Goal: Information Seeking & Learning: Learn about a topic

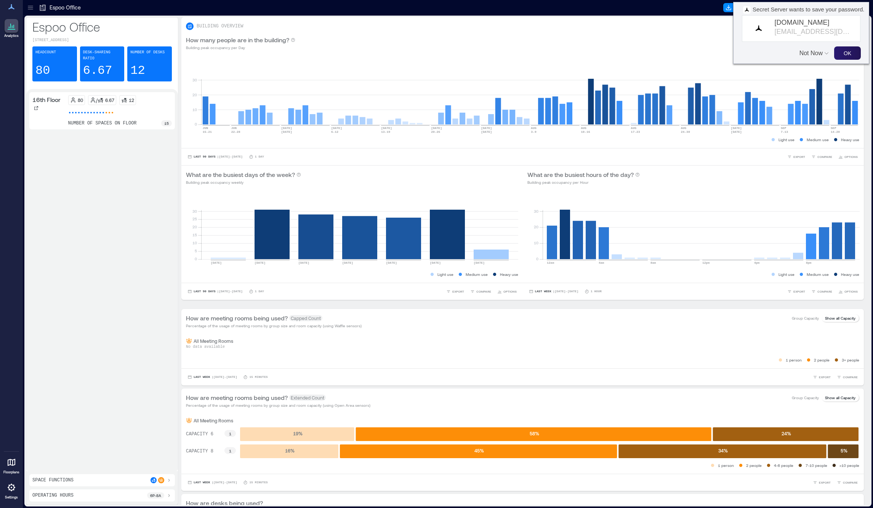
click at [11, 465] on icon at bounding box center [12, 462] width 8 height 7
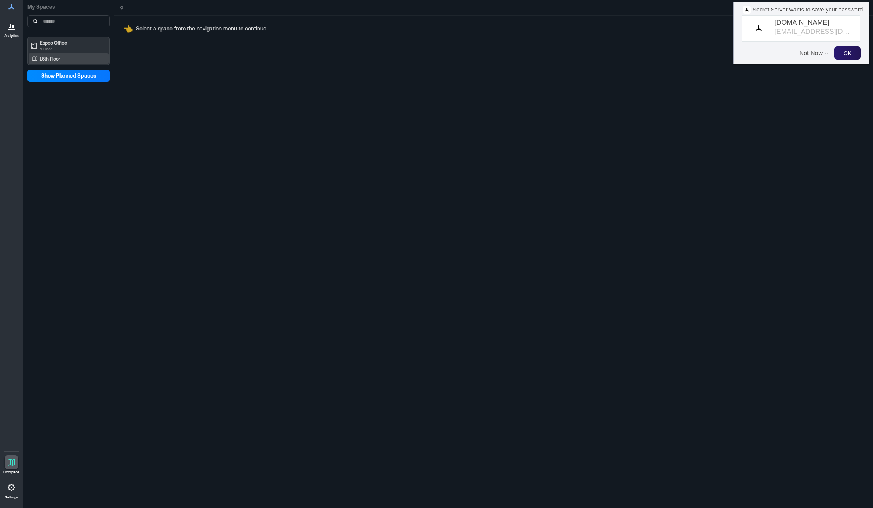
click at [67, 57] on div "16th Floor" at bounding box center [67, 59] width 74 height 8
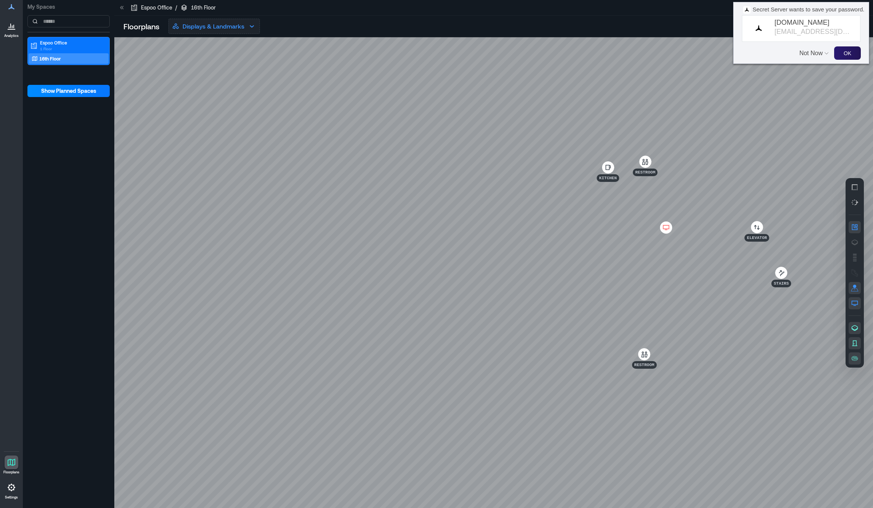
click at [239, 26] on p "Displays & Landmarks" at bounding box center [213, 26] width 62 height 9
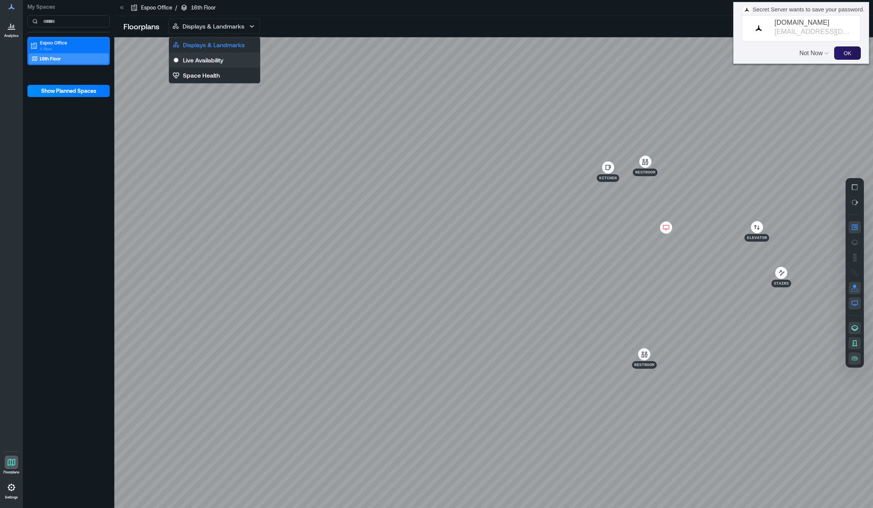
click at [223, 63] on p "Live Availability" at bounding box center [203, 60] width 40 height 9
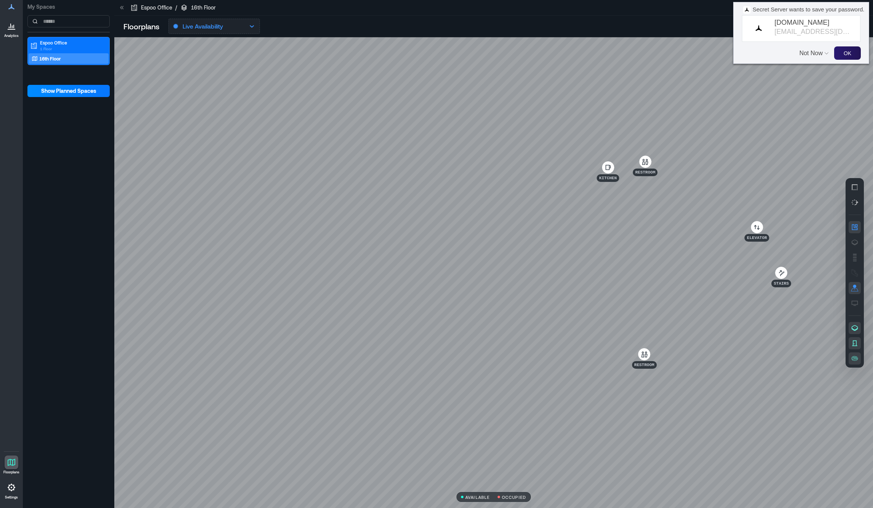
click at [231, 26] on button "Live Availability" at bounding box center [213, 26] width 91 height 15
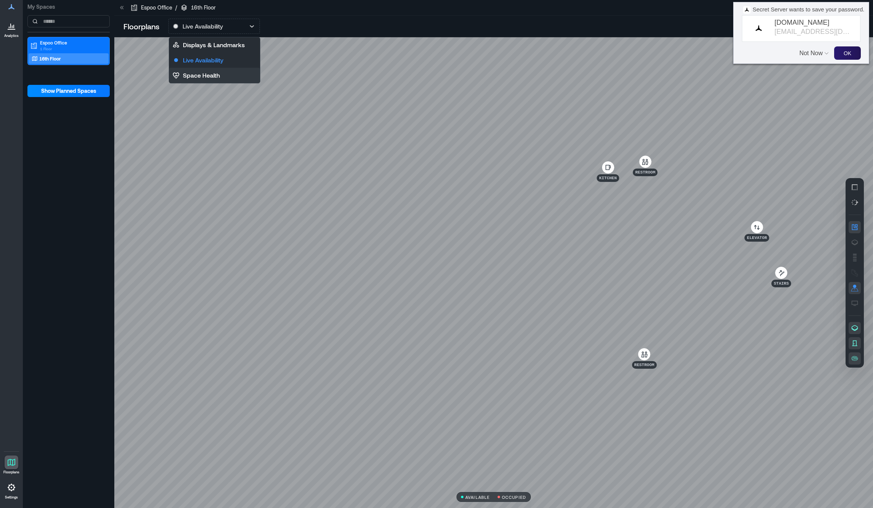
click at [209, 77] on p "Space Health" at bounding box center [201, 75] width 37 height 9
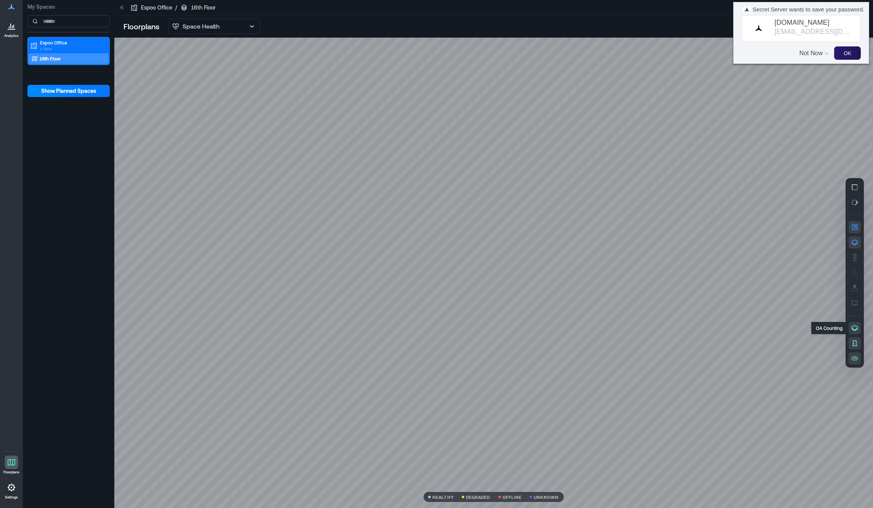
click at [854, 331] on icon "button" at bounding box center [854, 328] width 8 height 8
click at [854, 345] on icon "button" at bounding box center [854, 344] width 8 height 8
click at [855, 344] on icon "button" at bounding box center [854, 344] width 8 height 8
click at [855, 327] on icon "button" at bounding box center [854, 328] width 8 height 8
click at [852, 286] on icon "button" at bounding box center [854, 288] width 8 height 8
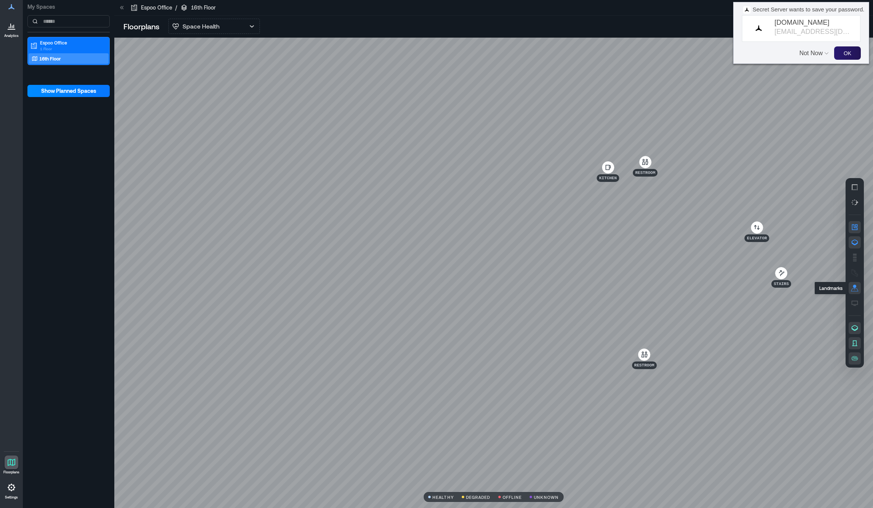
click at [855, 287] on rect "button" at bounding box center [854, 286] width 3 height 3
click at [72, 50] on p "1 Floor" at bounding box center [72, 49] width 64 height 6
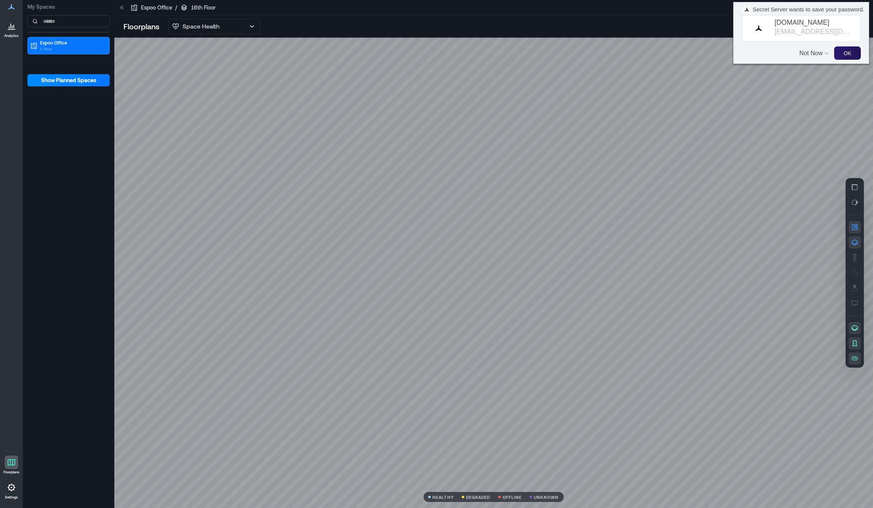
click at [72, 55] on div "Espoo Office 1 Floor" at bounding box center [68, 53] width 82 height 33
click at [69, 45] on p "Espoo Office" at bounding box center [72, 43] width 64 height 6
click at [61, 62] on div "16th Floor" at bounding box center [67, 59] width 74 height 8
click at [59, 88] on span "Show Planned Spaces" at bounding box center [68, 91] width 55 height 8
click at [84, 93] on span "Hide Planned Spaces" at bounding box center [68, 91] width 53 height 8
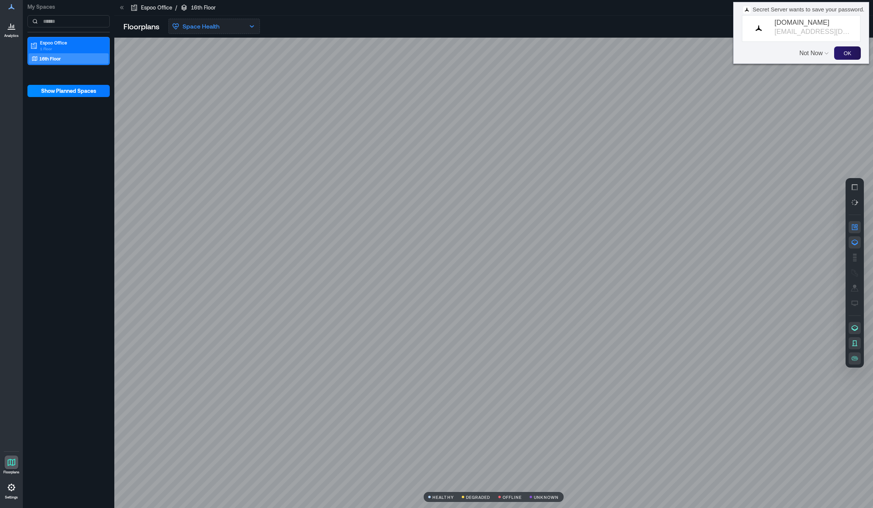
click at [226, 26] on button "Space Health" at bounding box center [213, 26] width 91 height 15
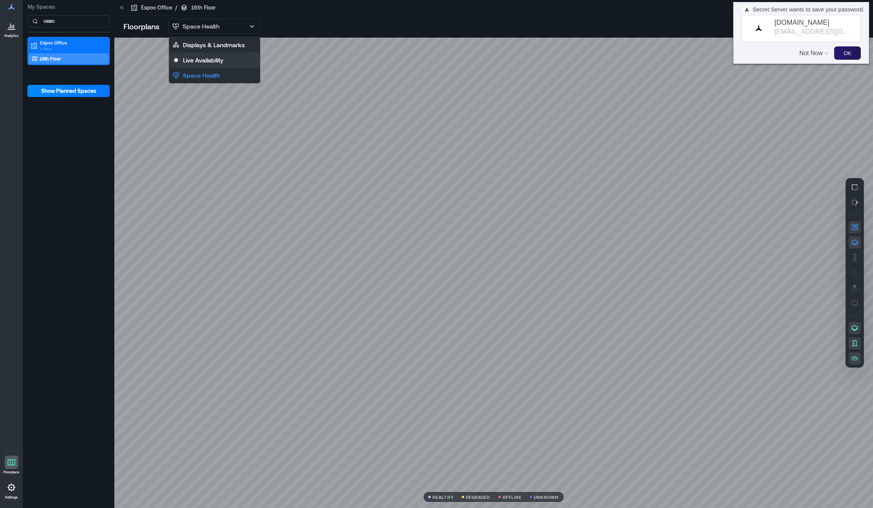
click at [216, 56] on p "Live Availability" at bounding box center [203, 60] width 40 height 9
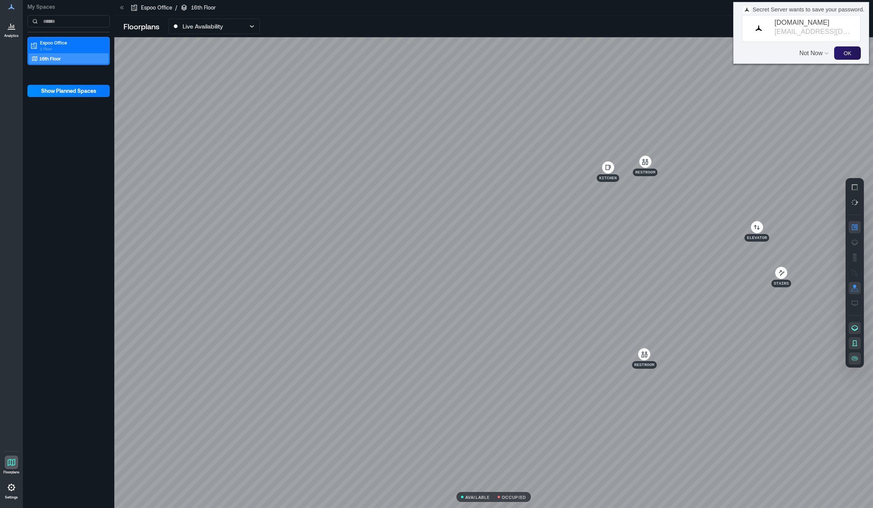
click at [12, 27] on icon at bounding box center [12, 27] width 1 height 3
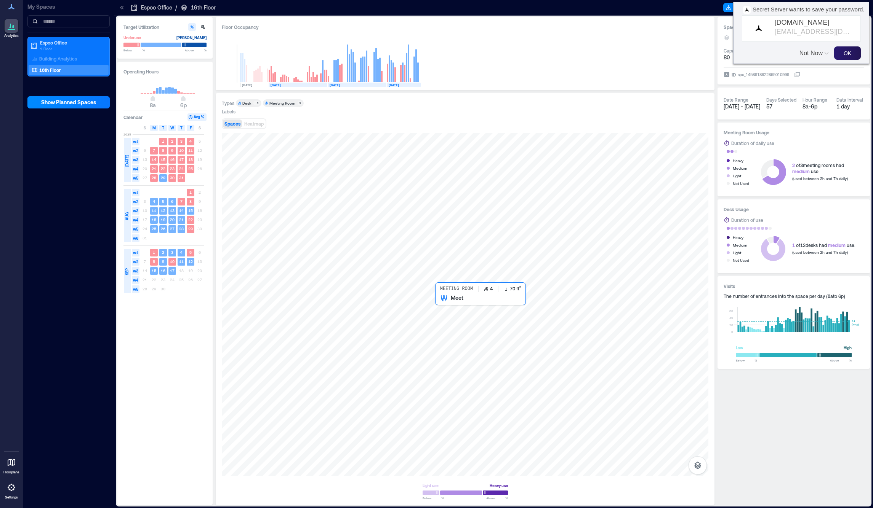
click at [446, 314] on div at bounding box center [465, 305] width 486 height 344
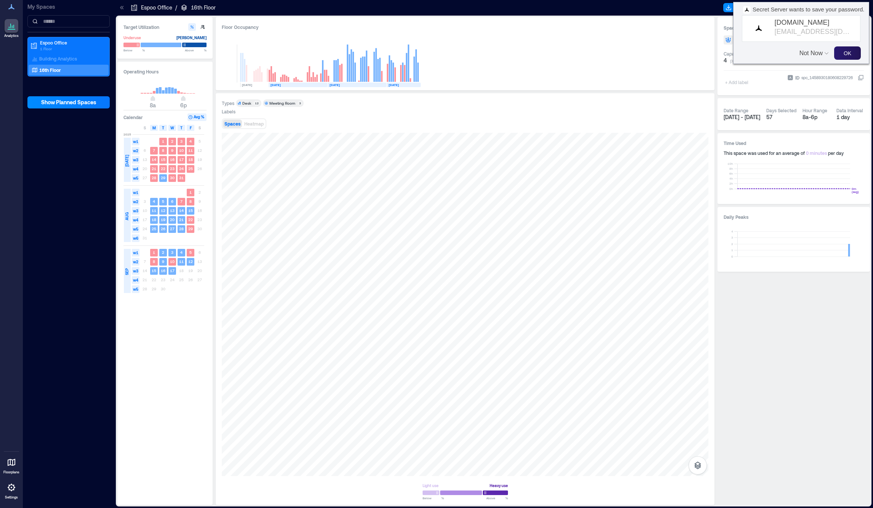
click at [815, 53] on button "Not Now" at bounding box center [811, 49] width 25 height 14
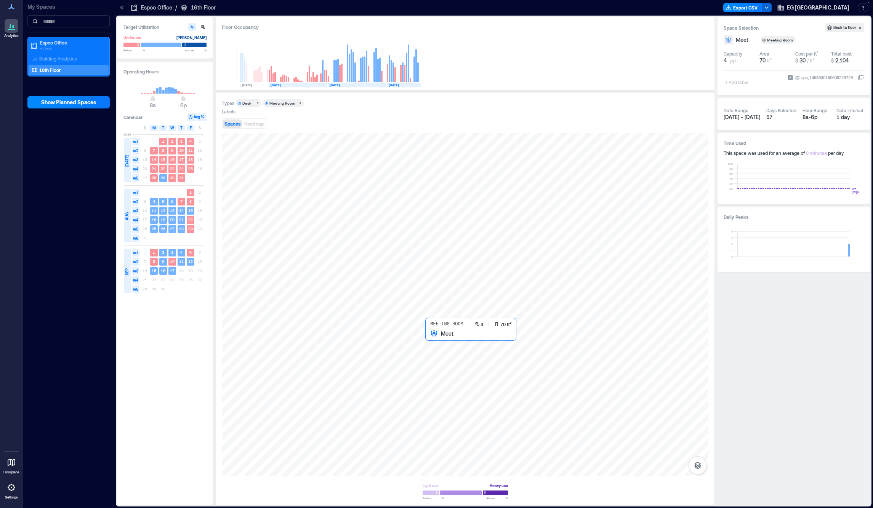
click at [442, 363] on div at bounding box center [465, 305] width 486 height 344
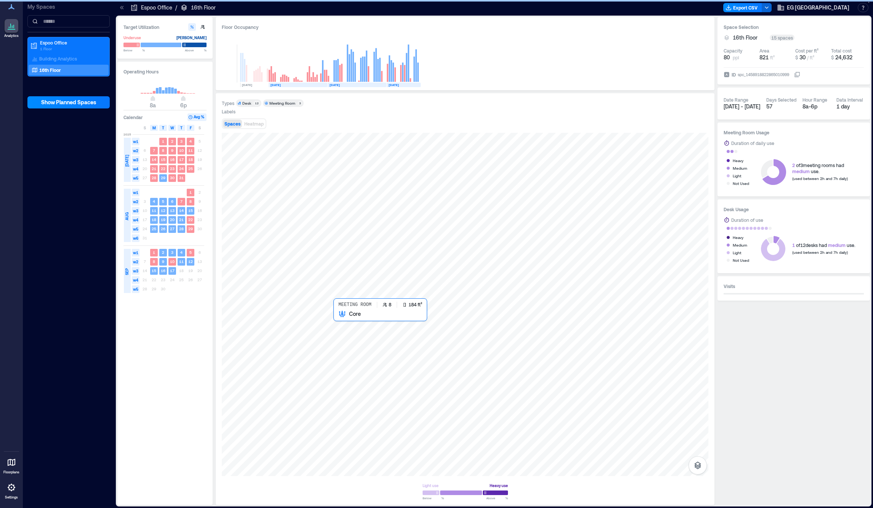
click at [353, 342] on div at bounding box center [465, 305] width 486 height 344
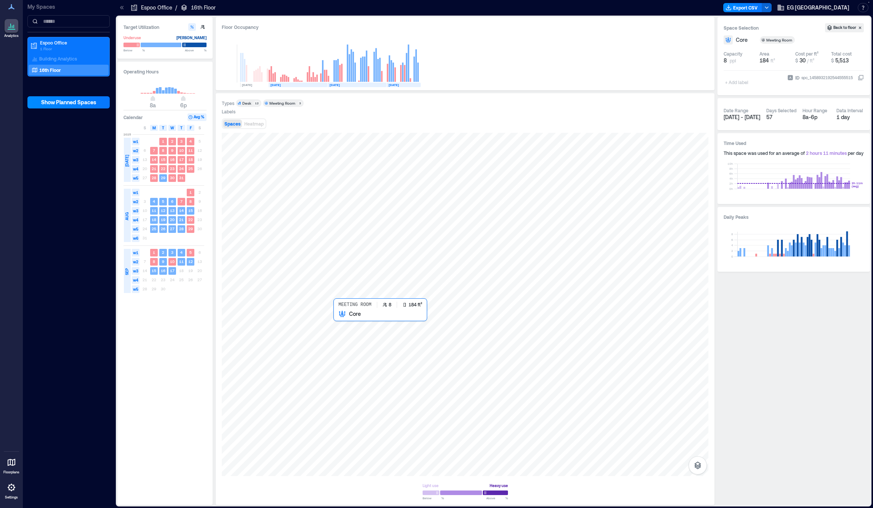
click at [353, 342] on div at bounding box center [465, 305] width 486 height 344
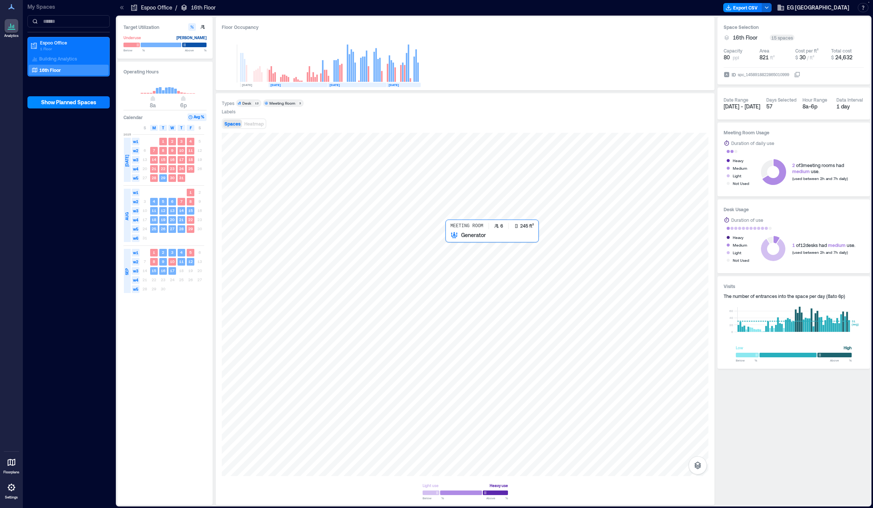
click at [474, 275] on div at bounding box center [465, 305] width 486 height 344
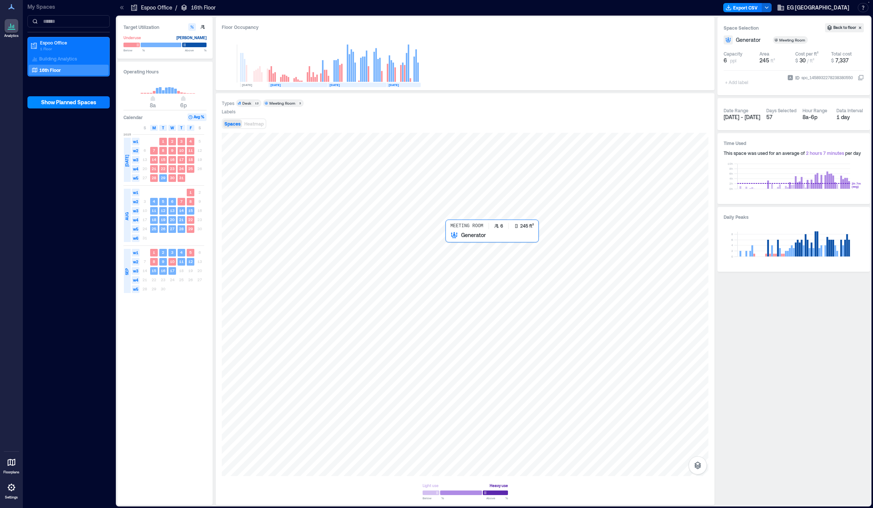
click at [474, 275] on div at bounding box center [465, 305] width 486 height 344
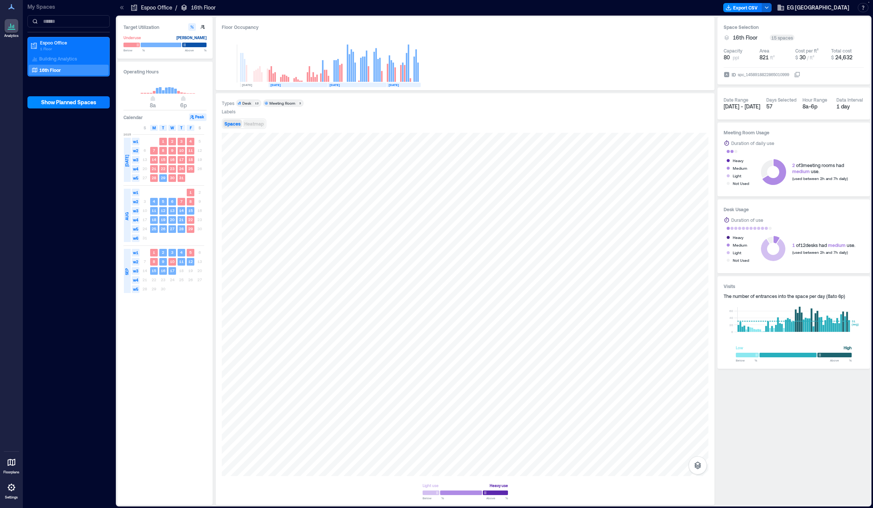
click at [264, 126] on span "Heatmap" at bounding box center [253, 123] width 19 height 5
click at [276, 105] on div "Meeting Room" at bounding box center [282, 103] width 26 height 5
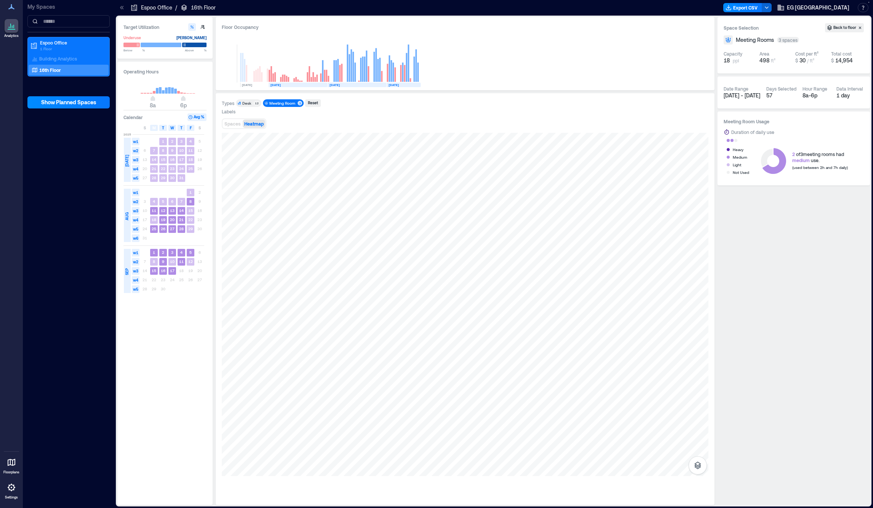
click at [276, 105] on div "Meeting Room" at bounding box center [282, 103] width 26 height 5
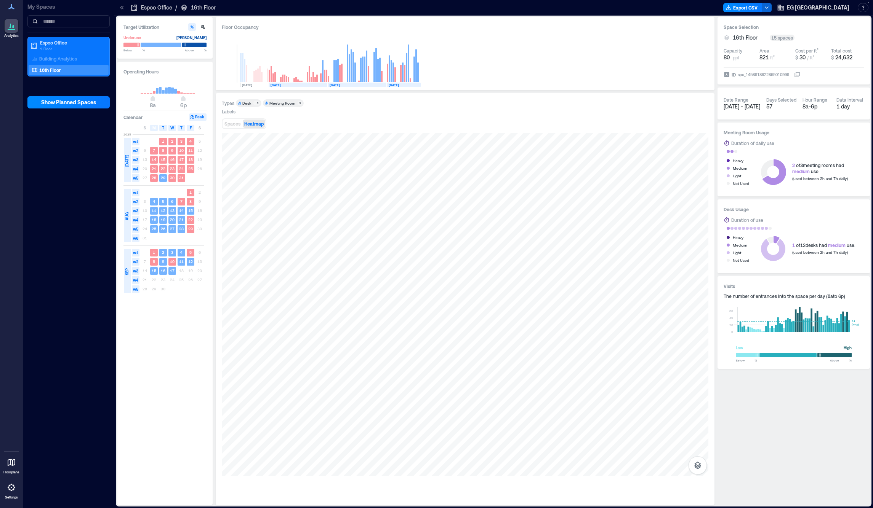
click at [256, 104] on div "12" at bounding box center [256, 103] width 6 height 5
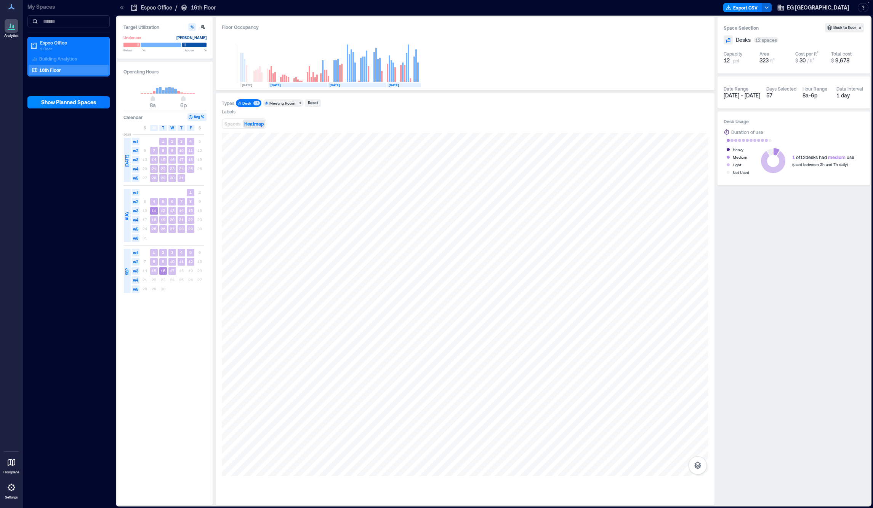
click at [256, 104] on div "12" at bounding box center [256, 103] width 6 height 5
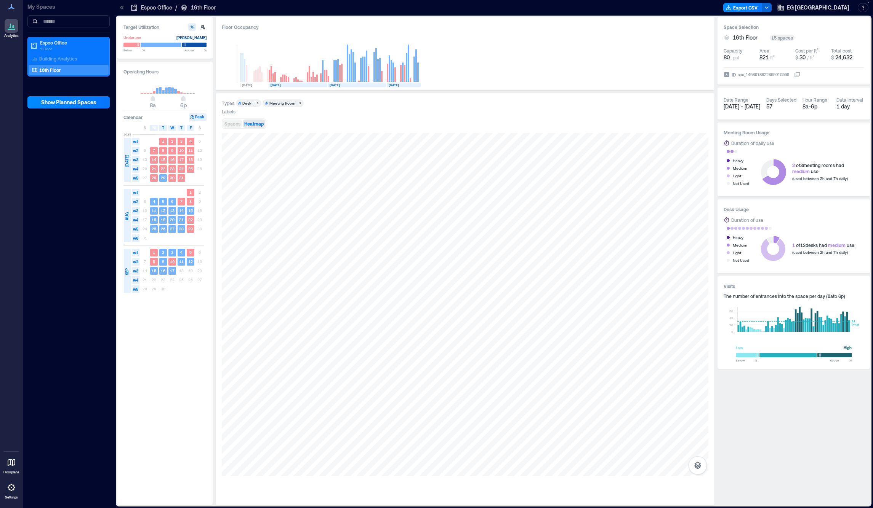
click at [239, 125] on span "Spaces" at bounding box center [232, 123] width 16 height 5
click at [70, 58] on p "Building Analytics" at bounding box center [58, 59] width 38 height 6
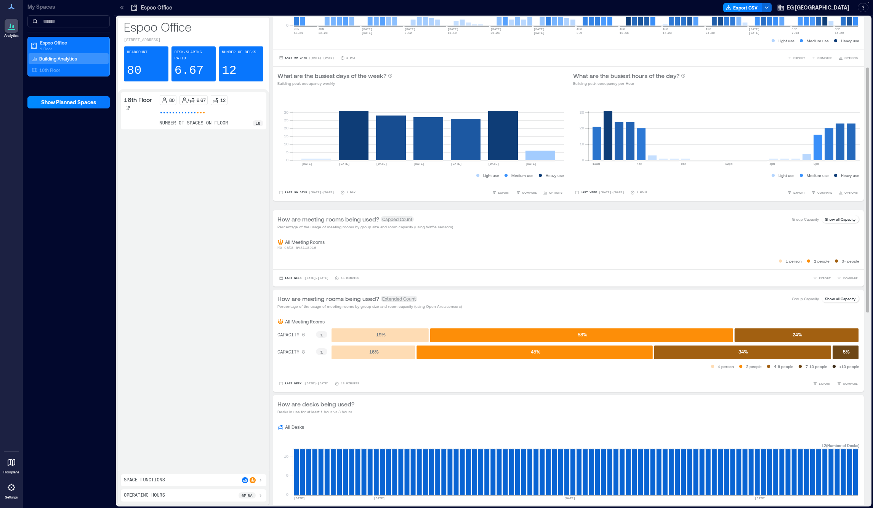
scroll to position [100, 0]
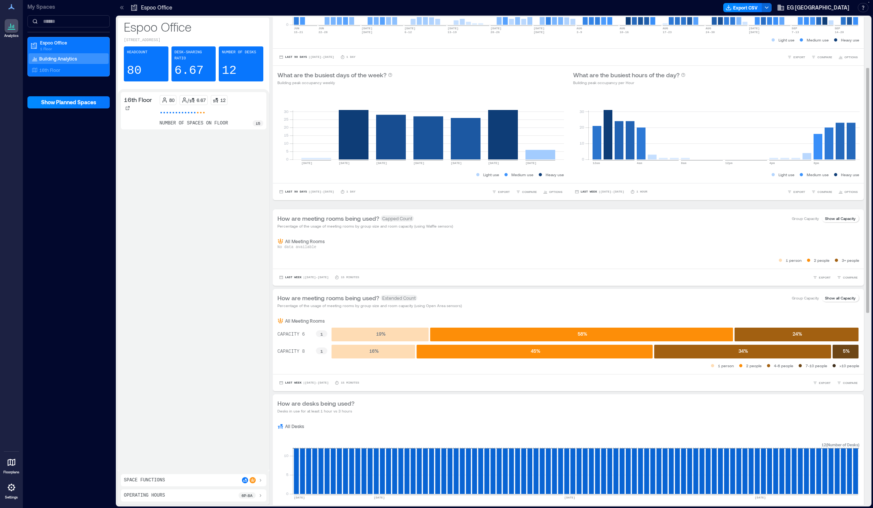
click at [294, 352] on text "CAPACITY 8" at bounding box center [290, 351] width 27 height 5
click at [835, 221] on p "Show all Capacity" at bounding box center [840, 219] width 30 height 6
click at [809, 220] on p "Group Capacity" at bounding box center [804, 219] width 27 height 6
click at [831, 218] on p "Show all Capacity" at bounding box center [840, 219] width 30 height 6
drag, startPoint x: 289, startPoint y: 225, endPoint x: 291, endPoint y: 230, distance: 5.1
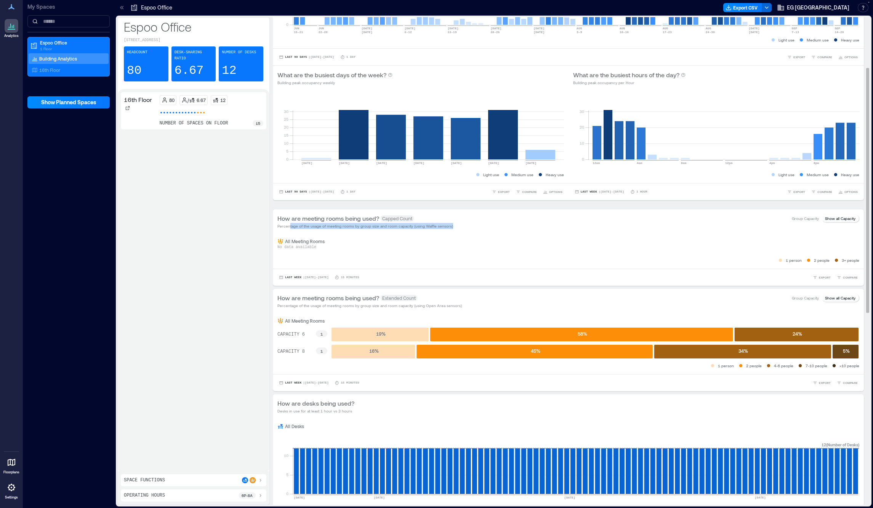
click at [291, 230] on div "How are meeting rooms being used? Capped Count Percentage of the usage of meeti…" at bounding box center [568, 221] width 591 height 24
click at [235, 495] on div "Operating Hours 6p - 8a" at bounding box center [193, 496] width 139 height 6
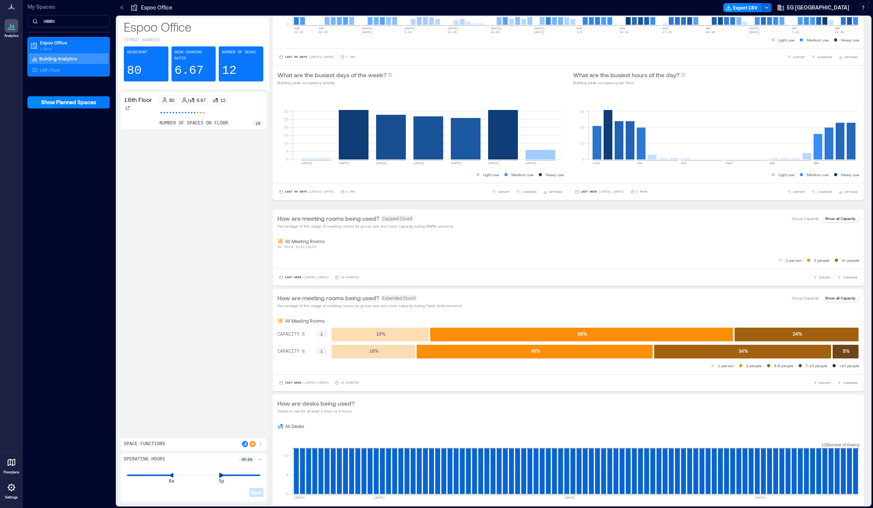
click at [223, 475] on icon at bounding box center [221, 475] width 5 height 5
click at [226, 476] on icon at bounding box center [227, 475] width 5 height 5
click at [260, 459] on icon at bounding box center [260, 460] width 6 height 6
click at [841, 9] on span "EG [GEOGRAPHIC_DATA]" at bounding box center [817, 8] width 62 height 8
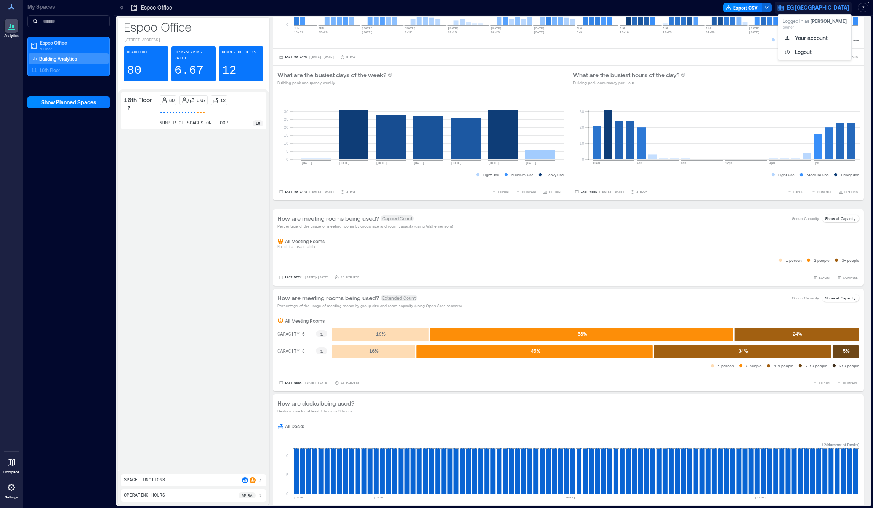
click at [177, 162] on div "16th Floor 80 / 6.67 12 number of spaces on floor 15" at bounding box center [193, 280] width 145 height 376
click at [211, 155] on div "16th Floor 80 / 6.67 12 number of spaces on floor 15" at bounding box center [193, 280] width 145 height 376
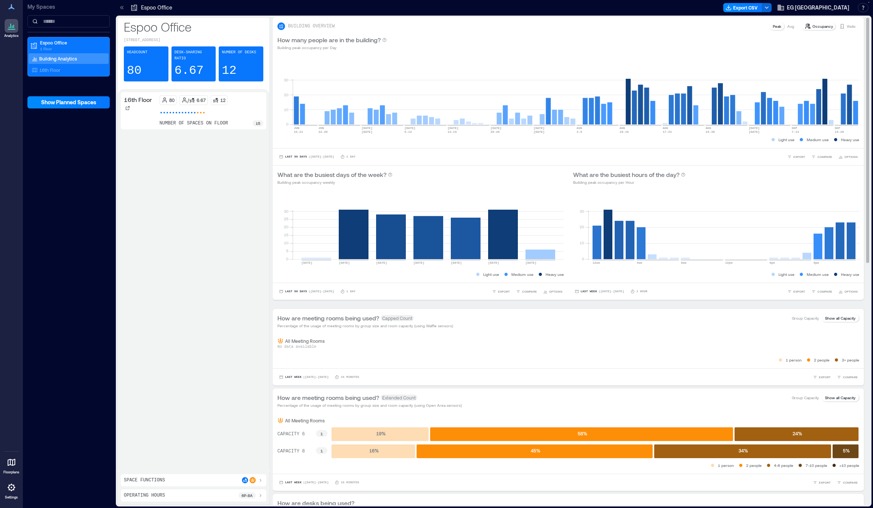
click at [826, 27] on p "Occupancy" at bounding box center [822, 26] width 21 height 6
click at [793, 26] on p "Avg" at bounding box center [790, 26] width 7 height 6
